Goal: Information Seeking & Learning: Learn about a topic

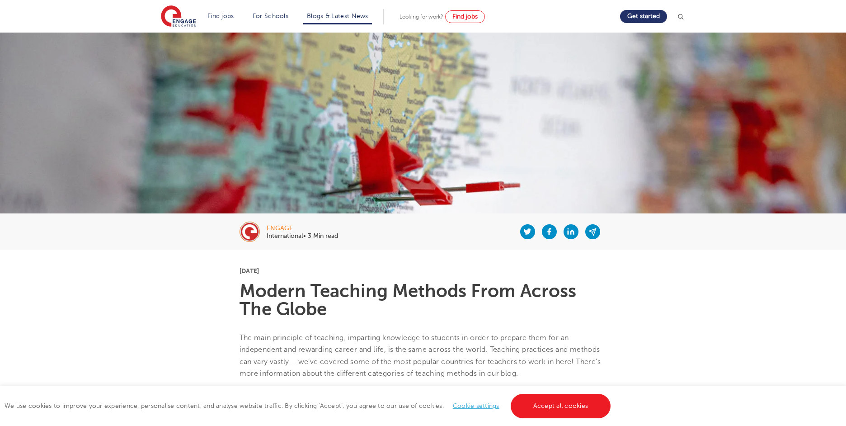
scroll to position [52, 0]
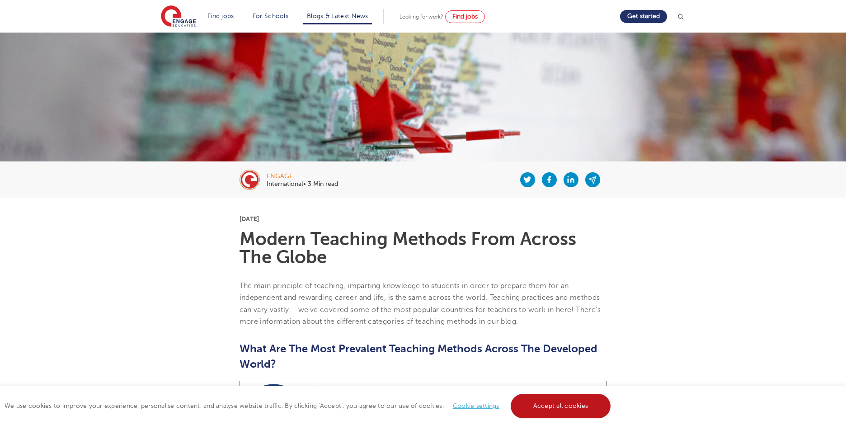
click at [572, 401] on link "Accept all cookies" at bounding box center [561, 406] width 100 height 24
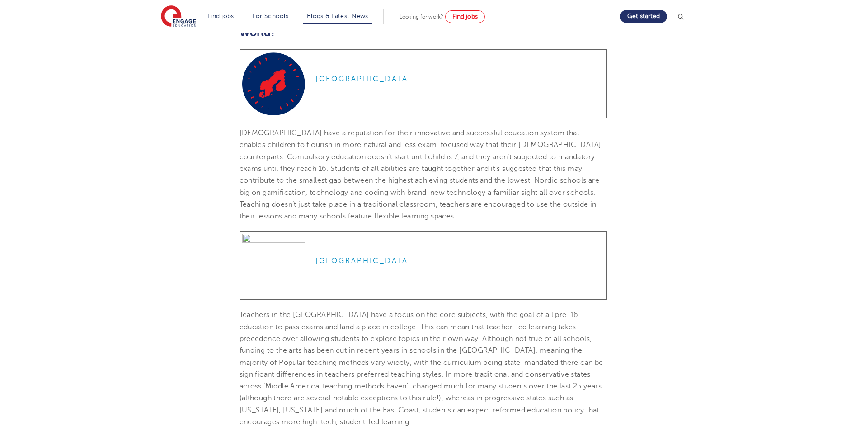
scroll to position [457, 0]
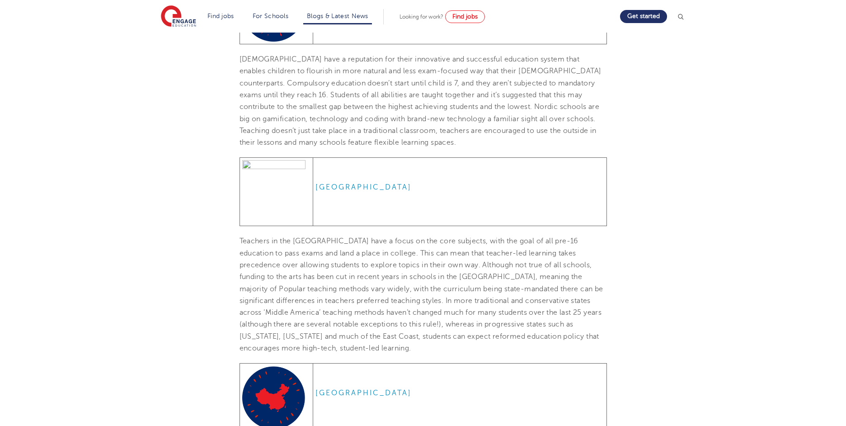
click at [400, 78] on p "[DEMOGRAPHIC_DATA] have a reputation for their innovative and successful educat…" at bounding box center [424, 100] width 368 height 95
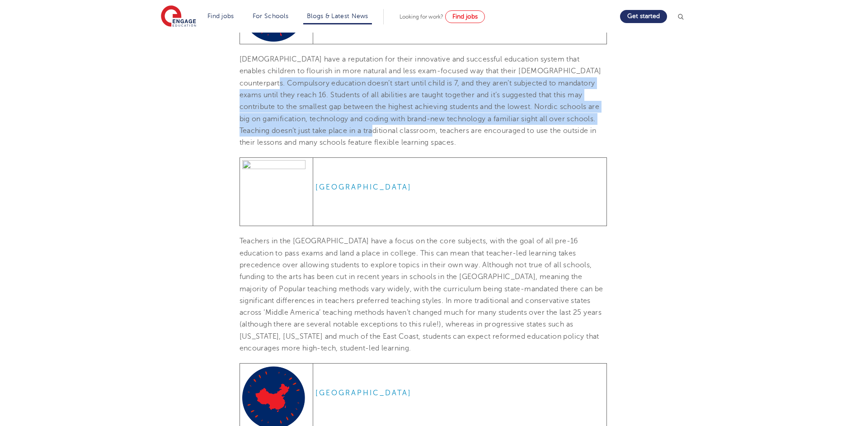
drag, startPoint x: 288, startPoint y: 84, endPoint x: 425, endPoint y: 132, distance: 145.3
click at [425, 132] on span "[DEMOGRAPHIC_DATA] have a reputation for their innovative and successful educat…" at bounding box center [421, 100] width 362 height 91
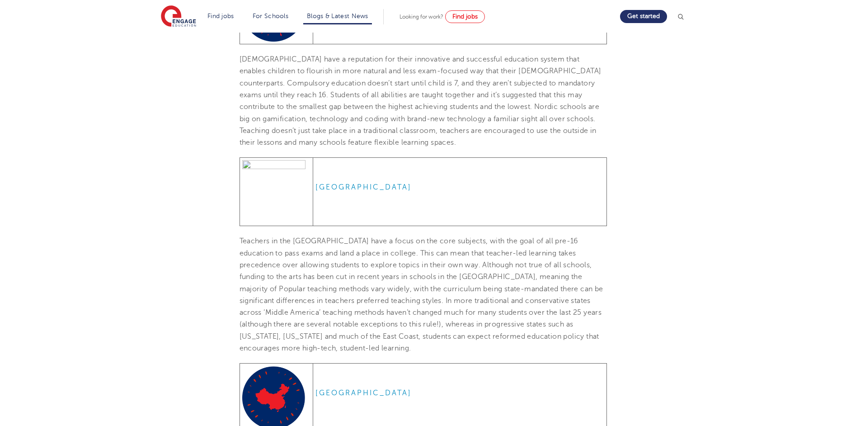
click at [428, 105] on span "[DEMOGRAPHIC_DATA] have a reputation for their innovative and successful educat…" at bounding box center [421, 100] width 362 height 91
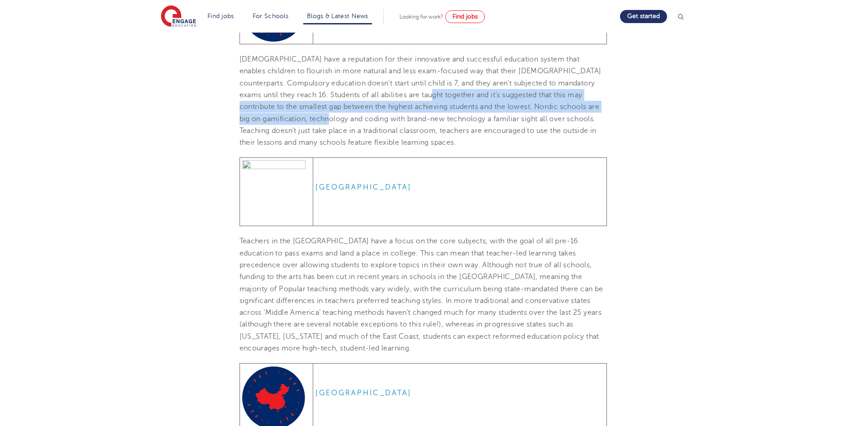
drag, startPoint x: 446, startPoint y: 93, endPoint x: 362, endPoint y: 122, distance: 88.5
click at [362, 123] on span "[DEMOGRAPHIC_DATA] have a reputation for their innovative and successful educat…" at bounding box center [421, 100] width 362 height 91
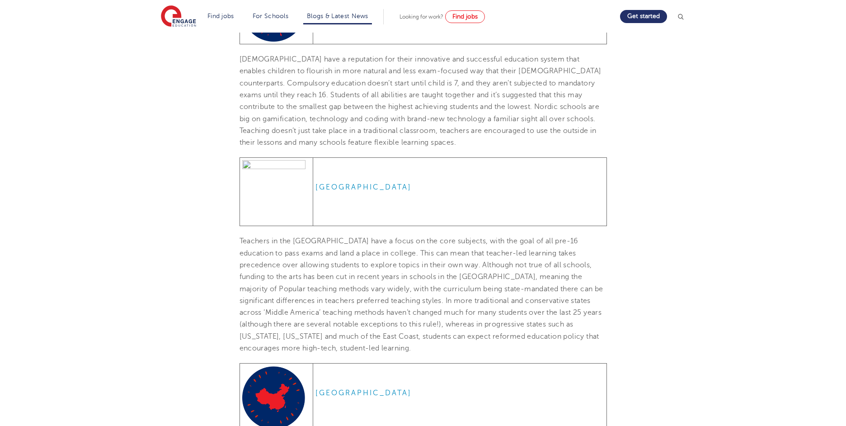
click at [396, 122] on span "[DEMOGRAPHIC_DATA] have a reputation for their innovative and successful educat…" at bounding box center [421, 100] width 362 height 91
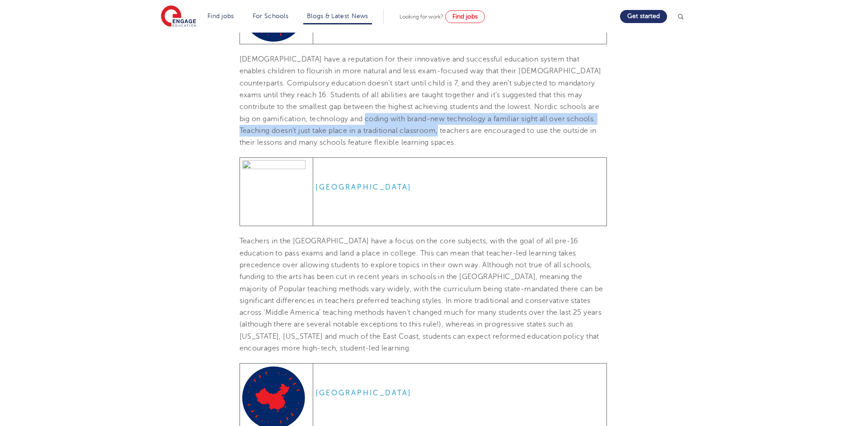
drag, startPoint x: 396, startPoint y: 120, endPoint x: 492, endPoint y: 125, distance: 95.5
click at [492, 125] on p "[DEMOGRAPHIC_DATA] have a reputation for their innovative and successful educat…" at bounding box center [424, 100] width 368 height 95
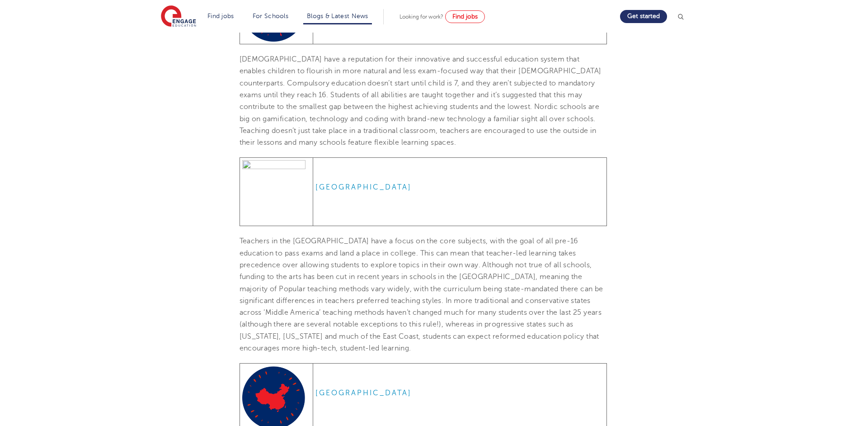
click at [497, 132] on span "[DEMOGRAPHIC_DATA] have a reputation for their innovative and successful educat…" at bounding box center [421, 100] width 362 height 91
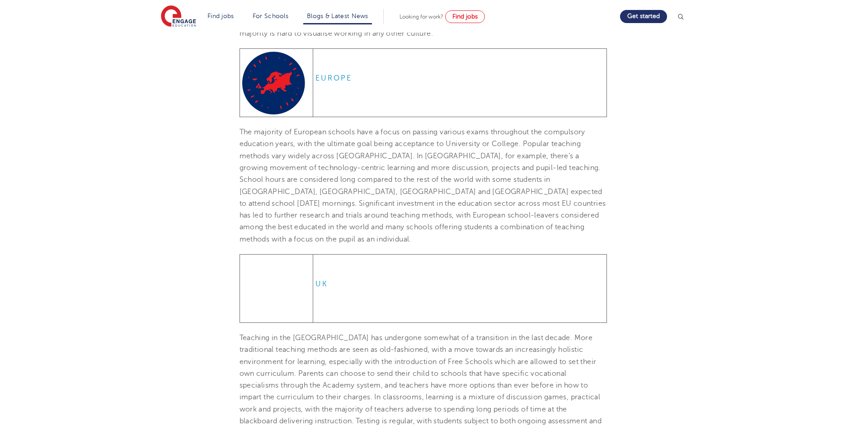
scroll to position [945, 0]
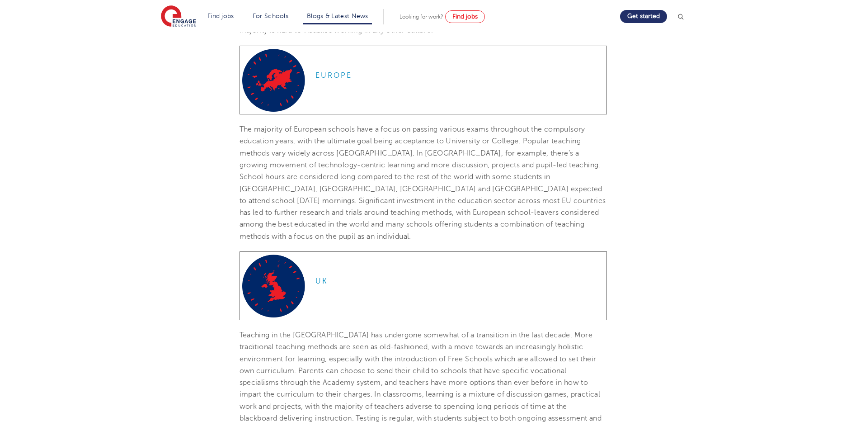
drag, startPoint x: 411, startPoint y: 124, endPoint x: 459, endPoint y: 137, distance: 50.0
click at [462, 137] on p "The majority of European schools have a focus on passing various exams througho…" at bounding box center [424, 182] width 368 height 119
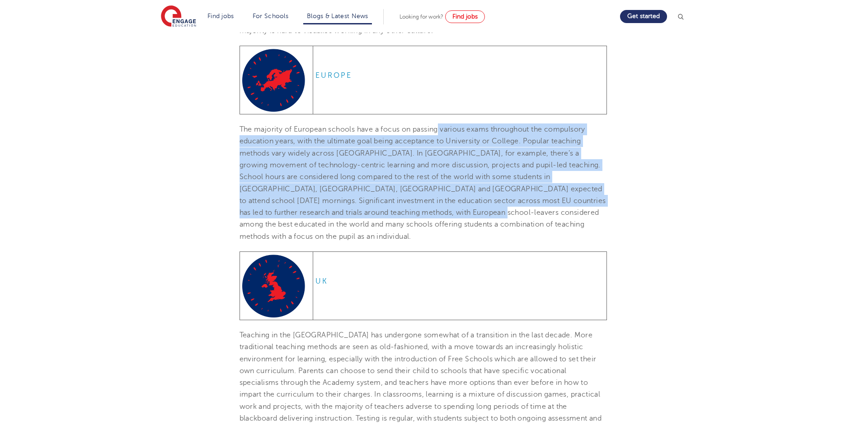
drag, startPoint x: 441, startPoint y: 135, endPoint x: 415, endPoint y: 218, distance: 86.7
click at [415, 218] on p "The majority of European schools have a focus on passing various exams througho…" at bounding box center [424, 182] width 368 height 119
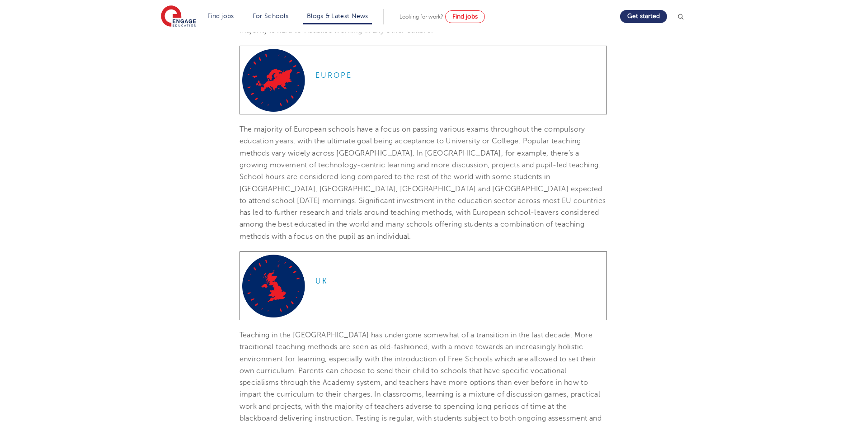
click at [421, 227] on span "The majority of European schools have a focus on passing various exams througho…" at bounding box center [423, 182] width 367 height 115
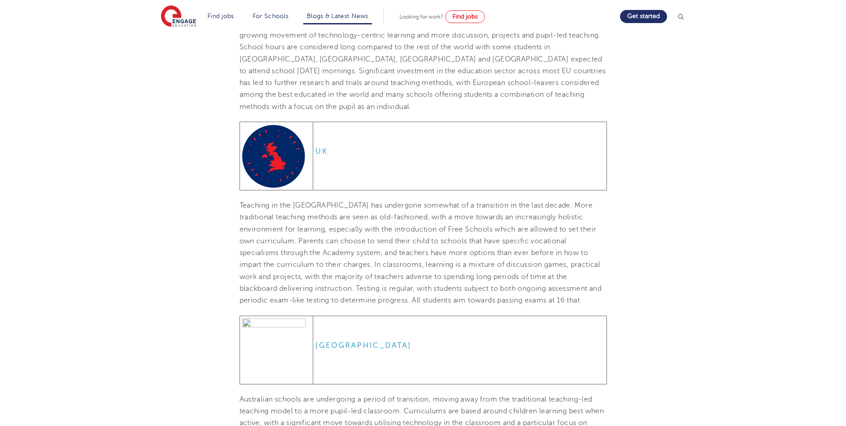
scroll to position [1447, 0]
